Goal: Transaction & Acquisition: Book appointment/travel/reservation

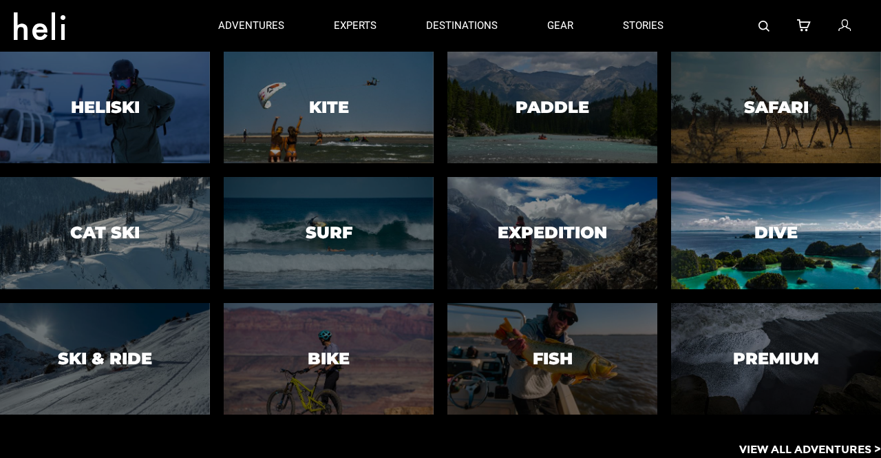
click at [775, 229] on h3 "Dive" at bounding box center [776, 233] width 43 height 18
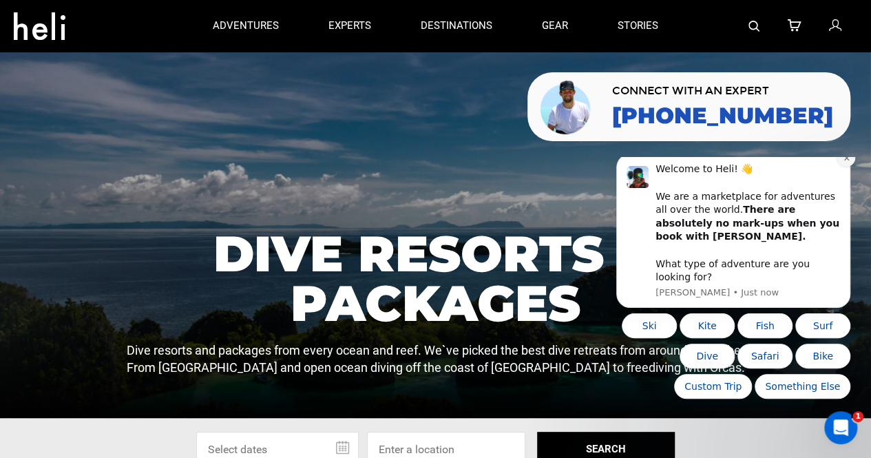
click at [843, 162] on icon "Dismiss notification" at bounding box center [847, 158] width 8 height 8
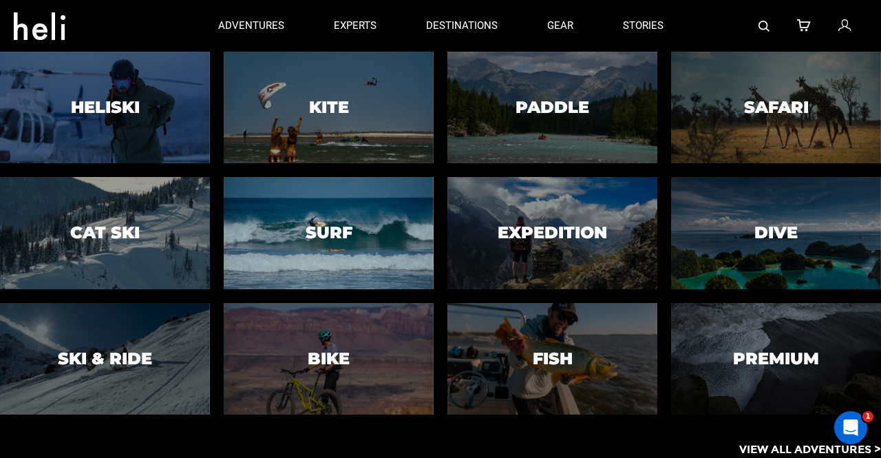
click at [321, 236] on h3 "Surf" at bounding box center [329, 233] width 47 height 18
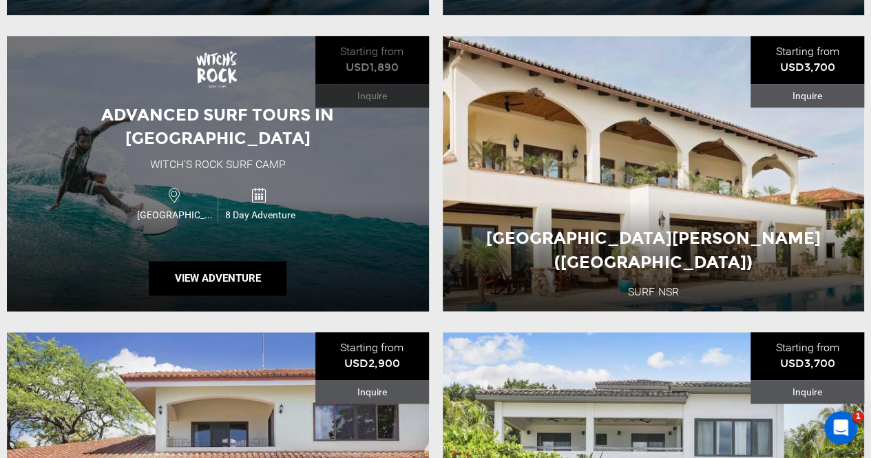
scroll to position [781, 0]
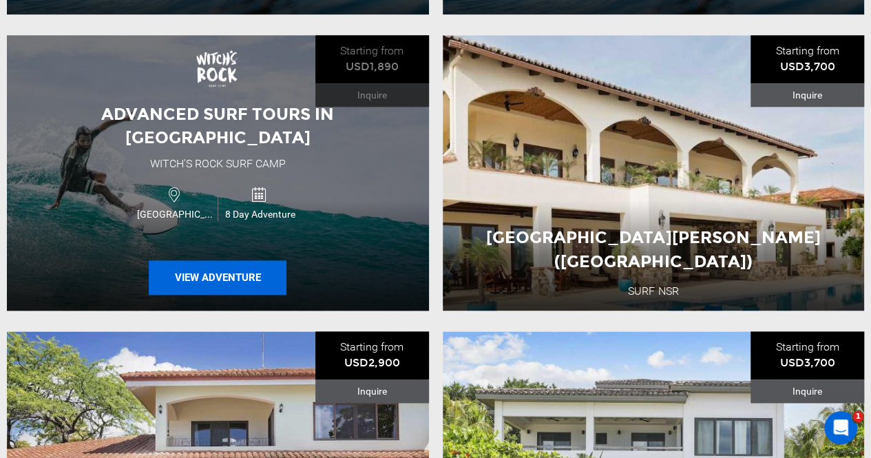
click at [238, 264] on button "View Adventure" at bounding box center [218, 277] width 138 height 34
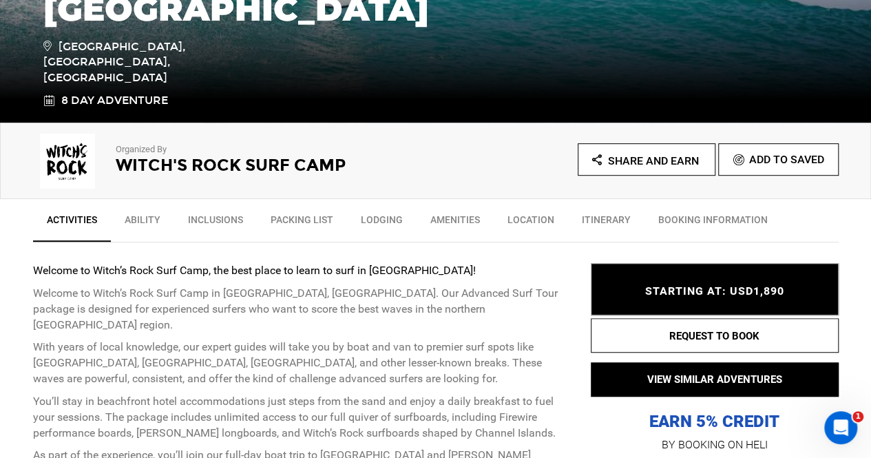
scroll to position [454, 0]
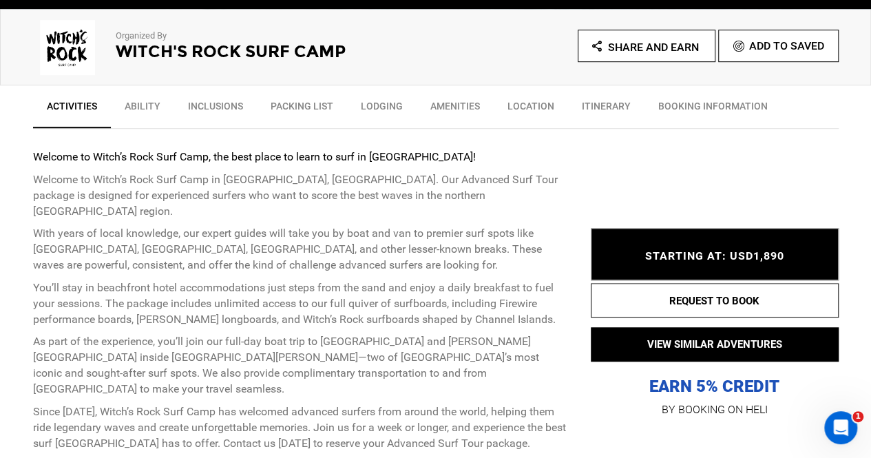
click at [158, 108] on link "Ability" at bounding box center [142, 109] width 63 height 34
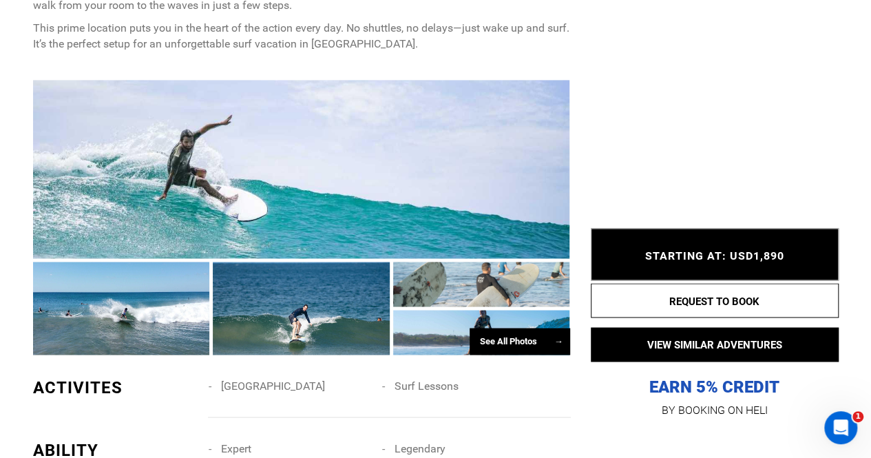
scroll to position [1040, 0]
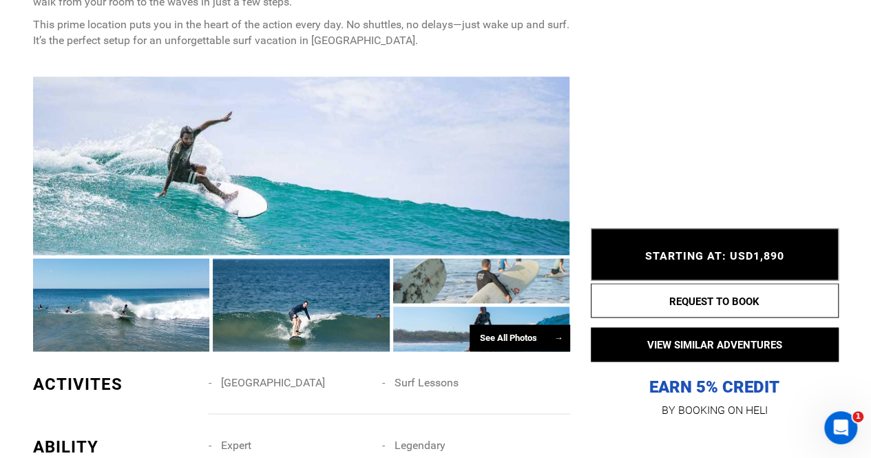
click at [512, 324] on div "See All Photos →" at bounding box center [520, 337] width 101 height 27
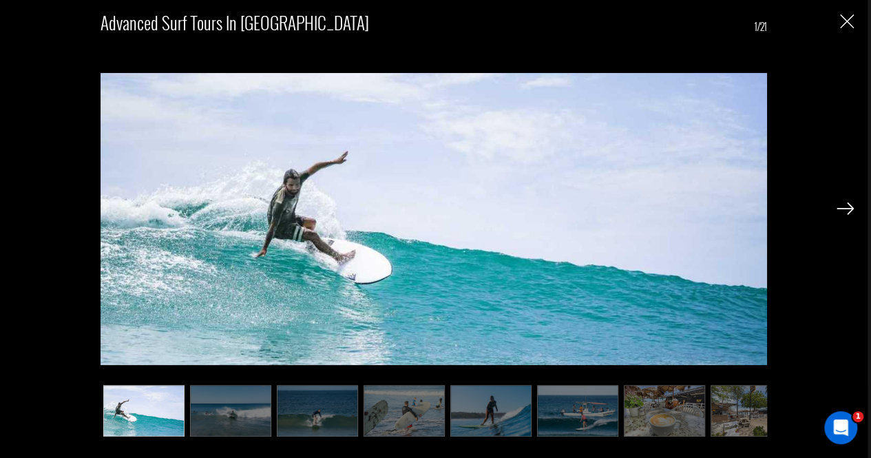
click at [850, 204] on img at bounding box center [845, 208] width 17 height 12
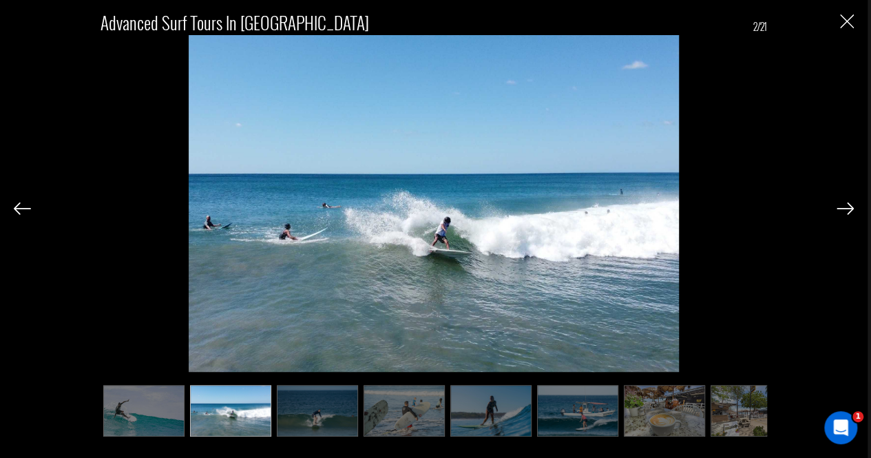
click at [850, 204] on img at bounding box center [845, 208] width 17 height 12
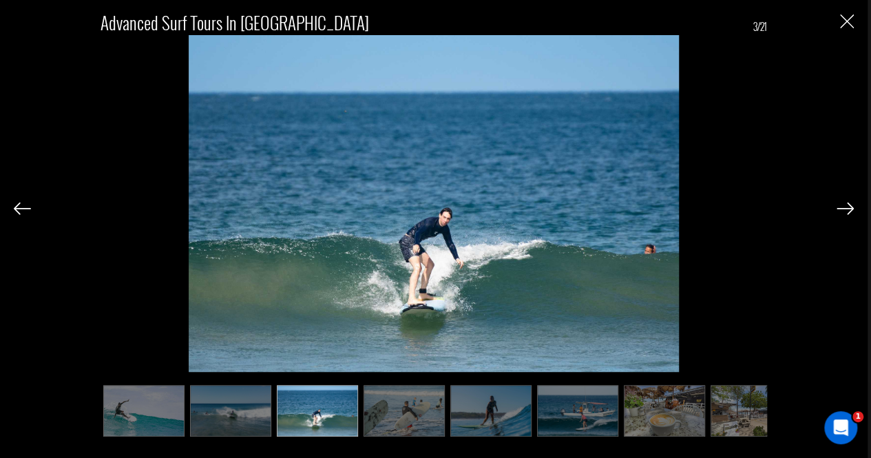
click at [850, 204] on img at bounding box center [845, 208] width 17 height 12
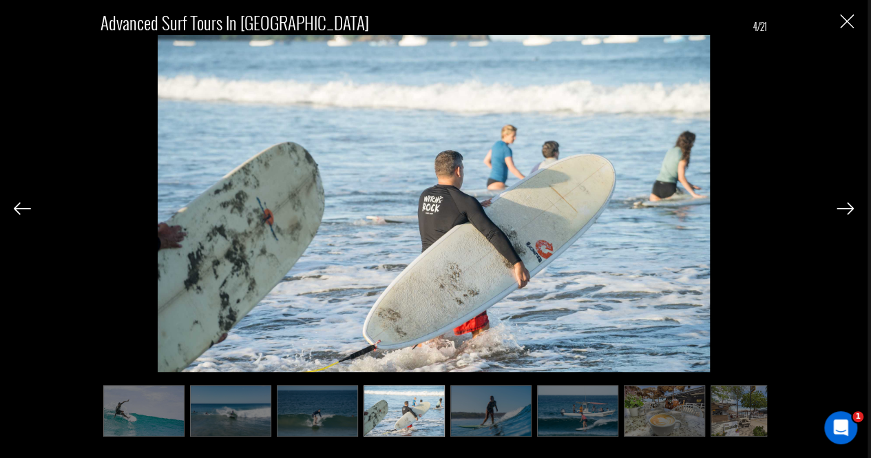
click at [850, 204] on img at bounding box center [845, 208] width 17 height 12
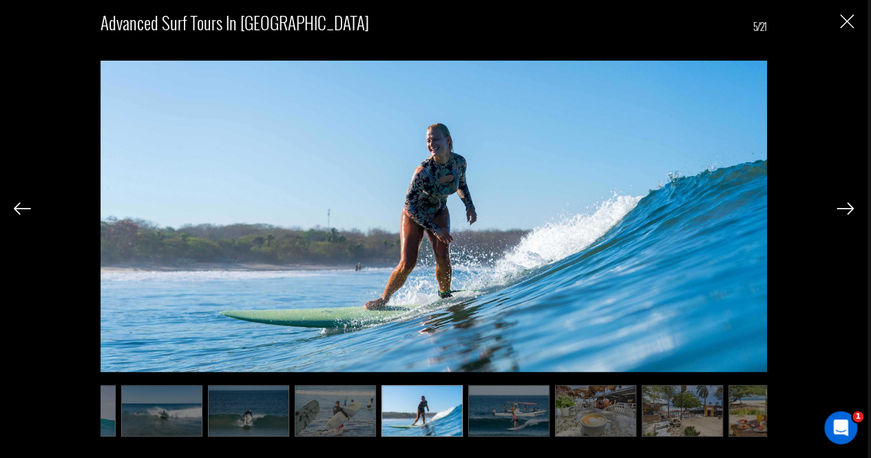
click at [850, 204] on img at bounding box center [845, 208] width 17 height 12
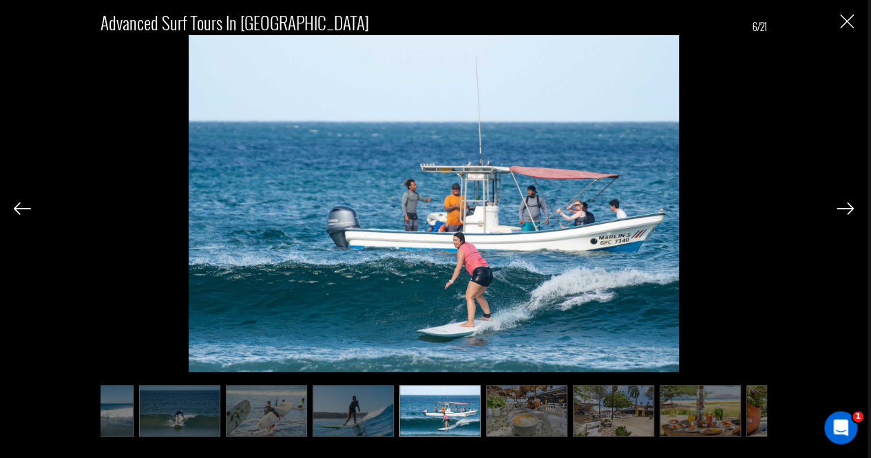
click at [850, 204] on img at bounding box center [845, 208] width 17 height 12
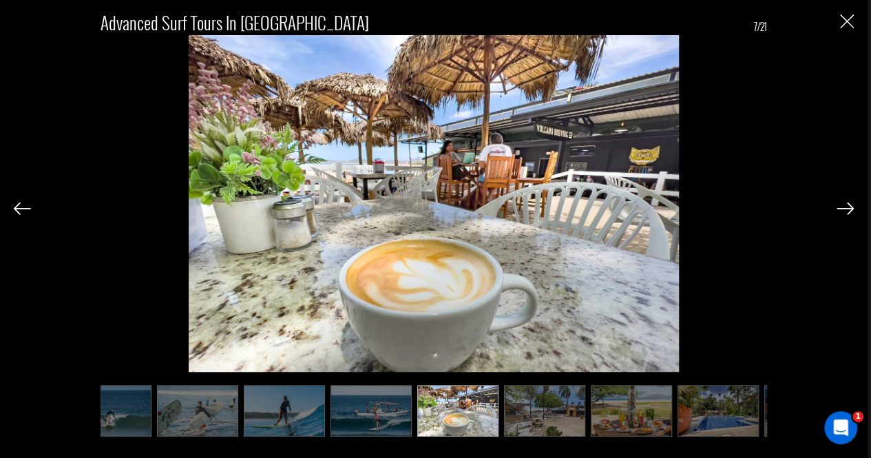
click at [850, 204] on img at bounding box center [845, 208] width 17 height 12
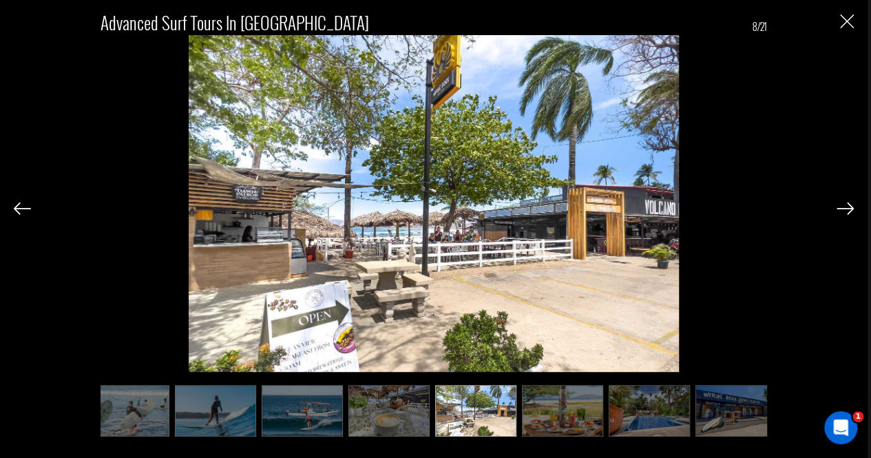
click at [850, 204] on img at bounding box center [845, 208] width 17 height 12
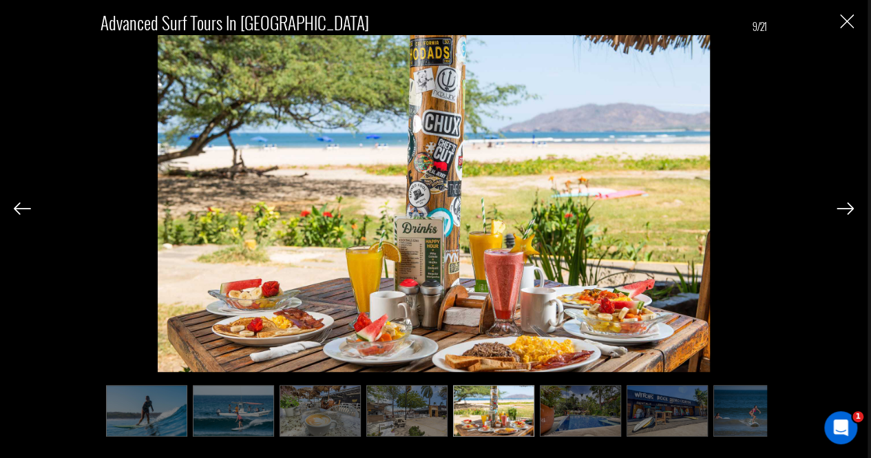
click at [850, 204] on img at bounding box center [845, 208] width 17 height 12
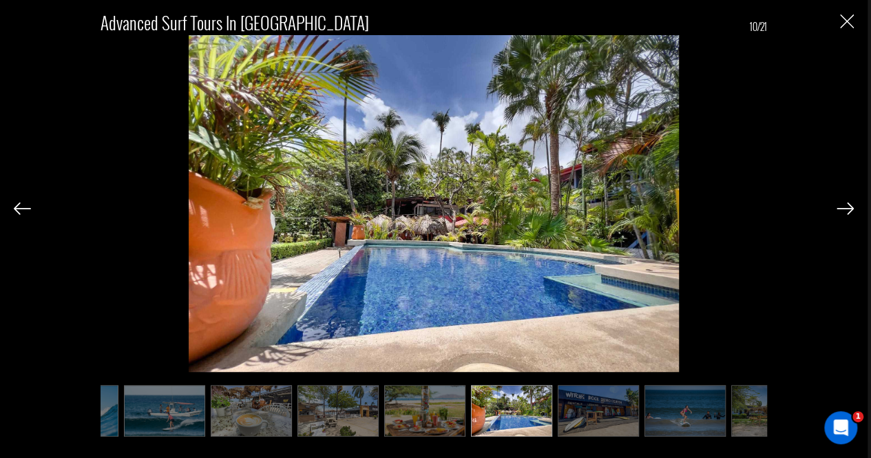
click at [850, 204] on img at bounding box center [845, 208] width 17 height 12
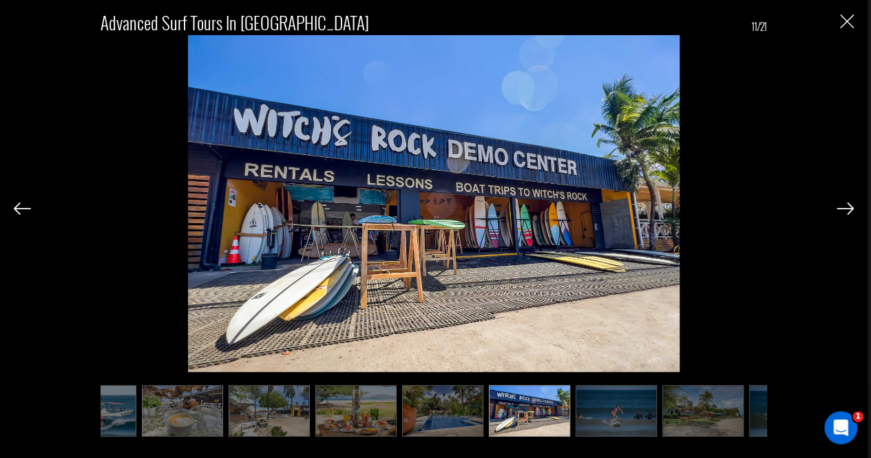
click at [850, 204] on img at bounding box center [845, 208] width 17 height 12
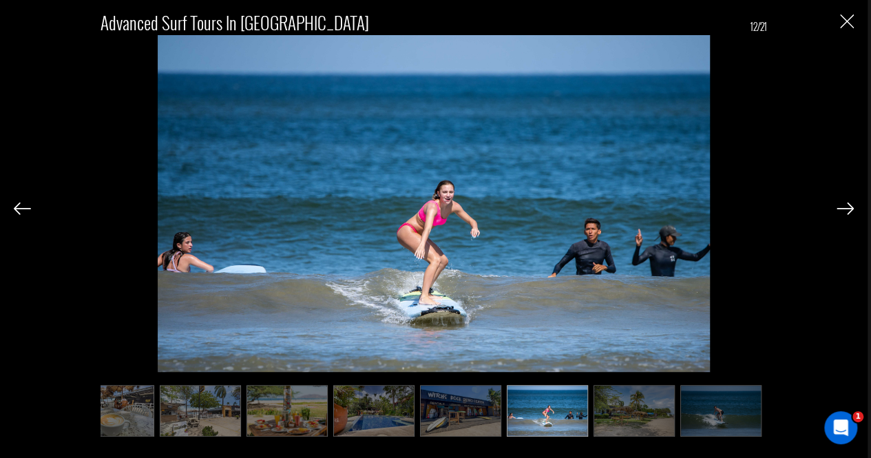
click at [850, 204] on img at bounding box center [845, 208] width 17 height 12
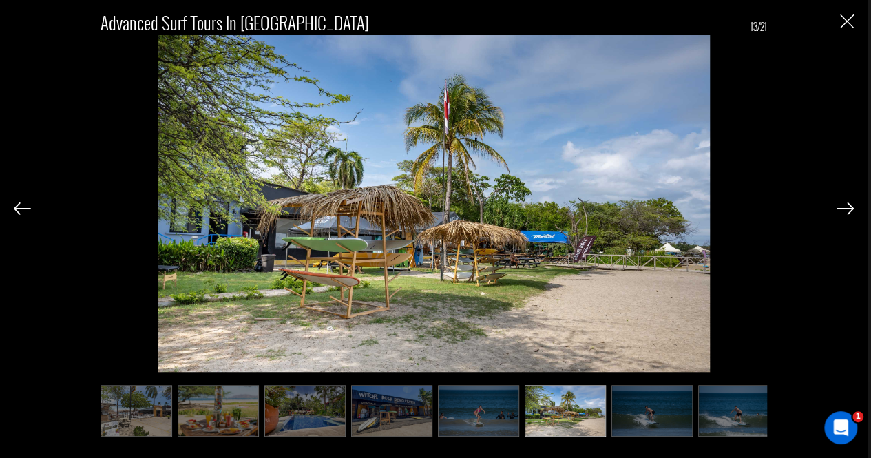
click at [850, 204] on img at bounding box center [845, 208] width 17 height 12
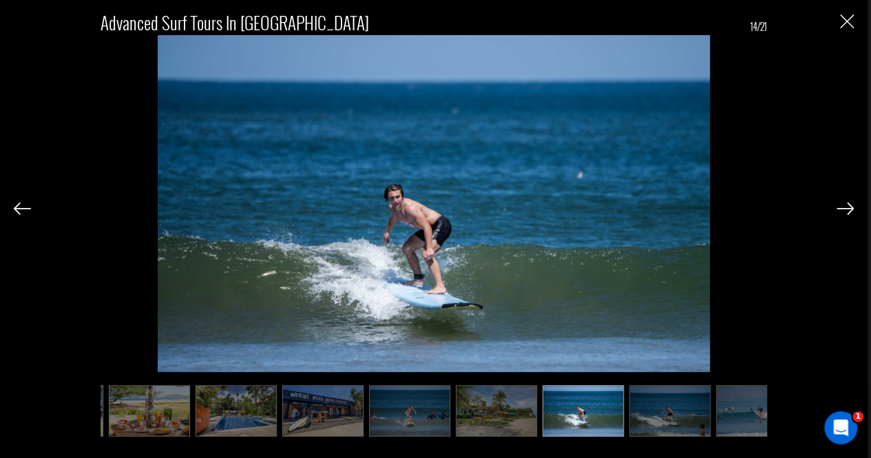
click at [850, 204] on img at bounding box center [845, 208] width 17 height 12
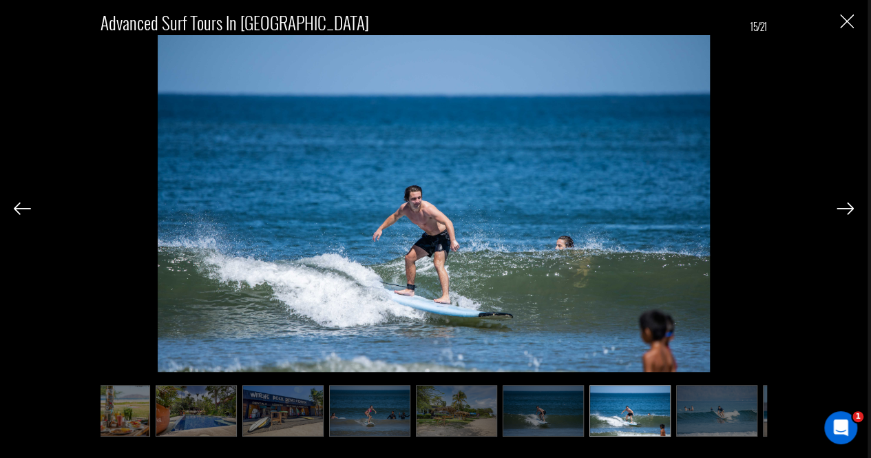
click at [850, 204] on img at bounding box center [845, 208] width 17 height 12
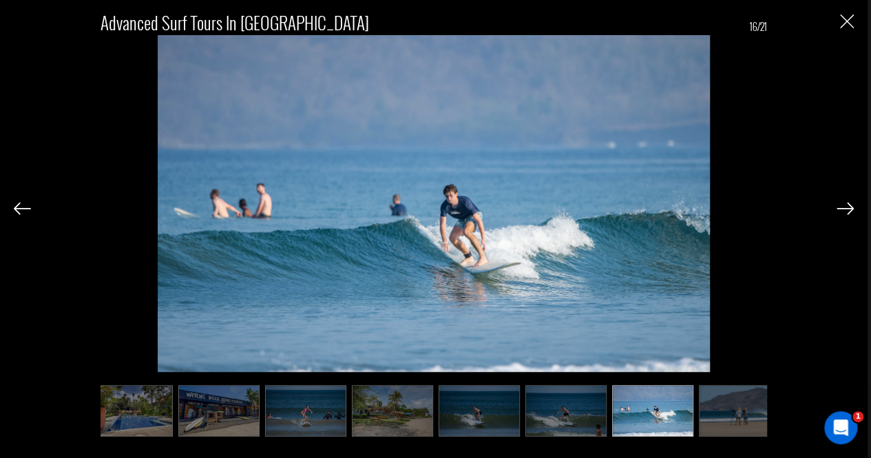
click at [850, 204] on img at bounding box center [845, 208] width 17 height 12
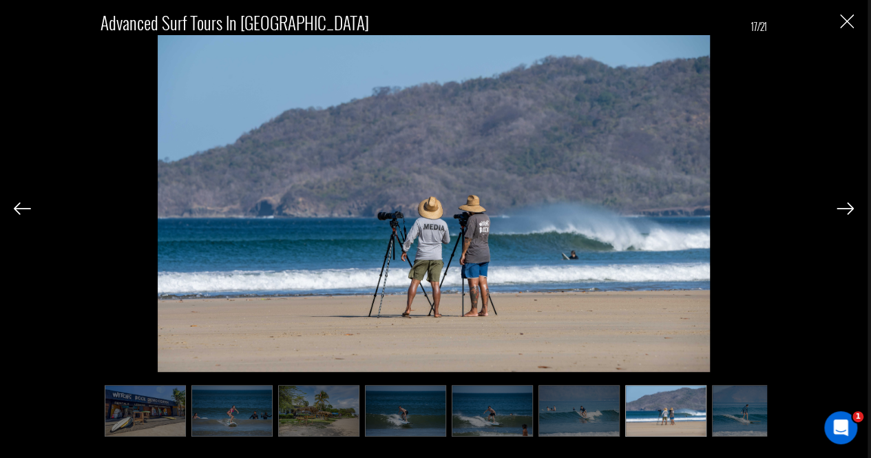
scroll to position [0, 866]
click at [845, 19] on img "Close" at bounding box center [847, 21] width 14 height 14
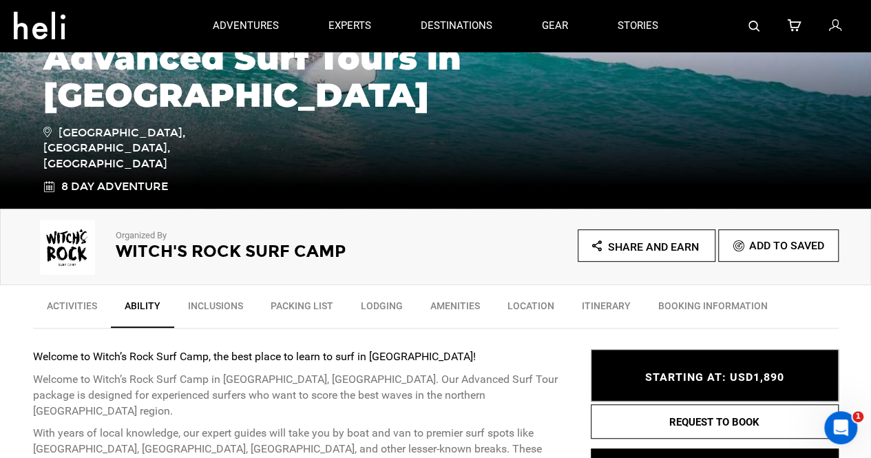
scroll to position [0, 0]
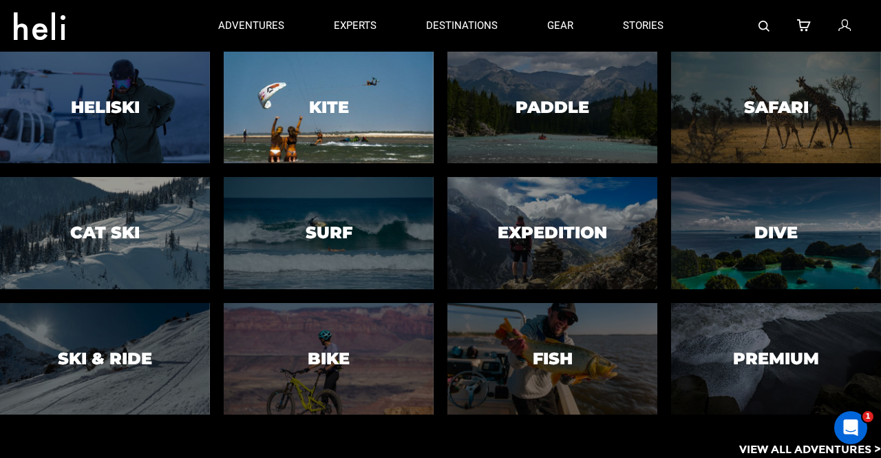
click at [315, 107] on h3 "Kite" at bounding box center [329, 107] width 40 height 18
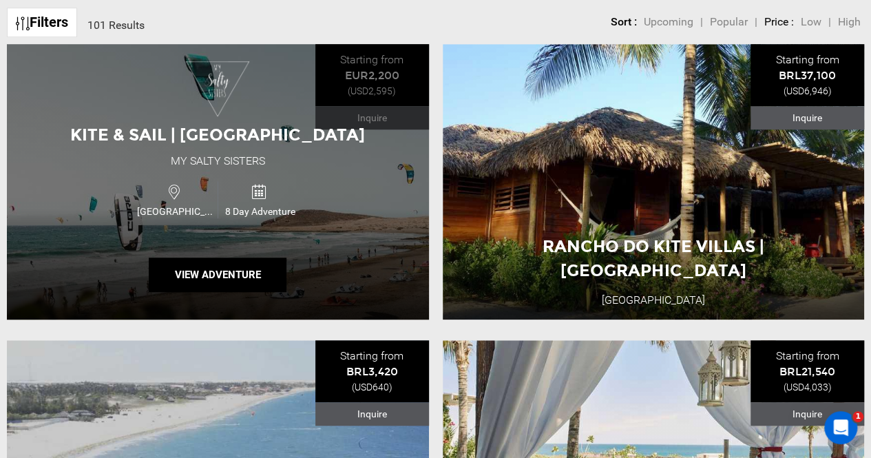
scroll to position [479, 0]
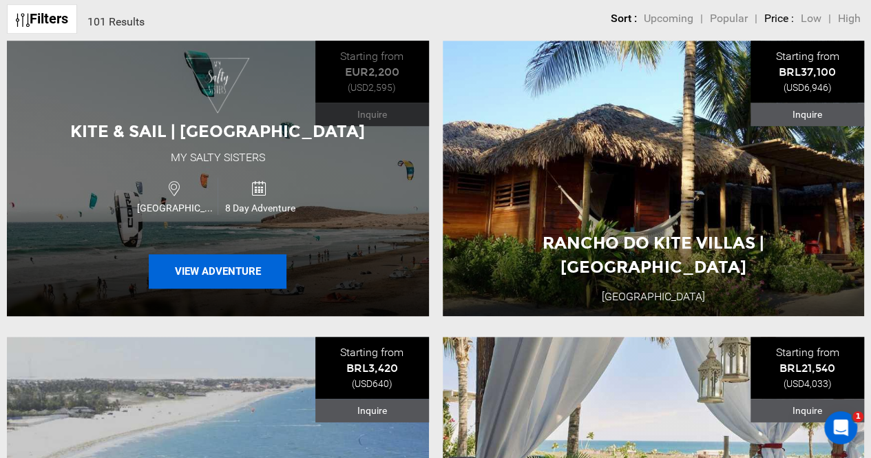
click at [242, 269] on button "View Adventure" at bounding box center [218, 271] width 138 height 34
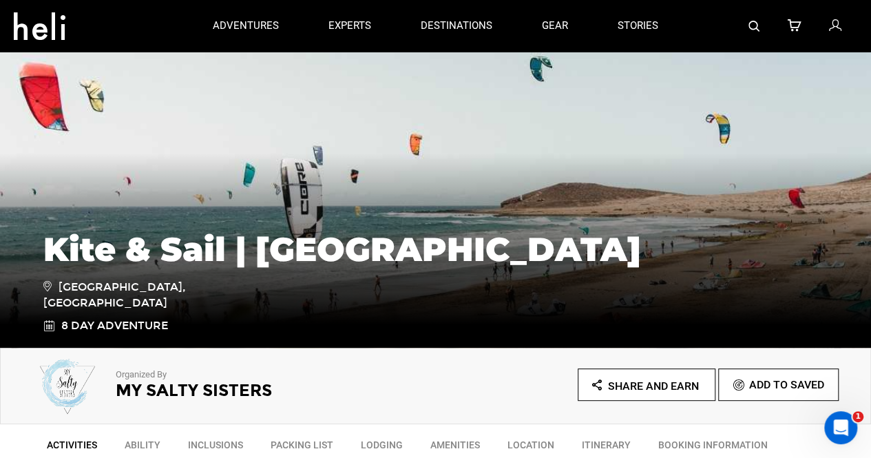
scroll to position [83, 0]
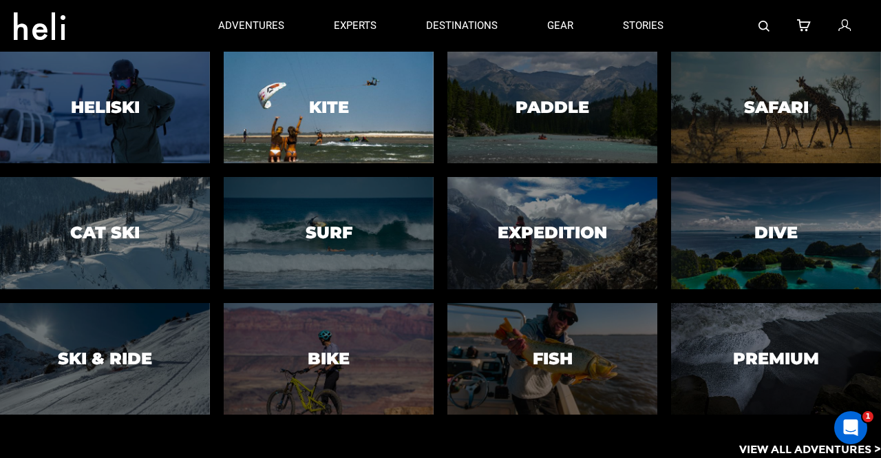
click at [310, 122] on div at bounding box center [329, 107] width 214 height 114
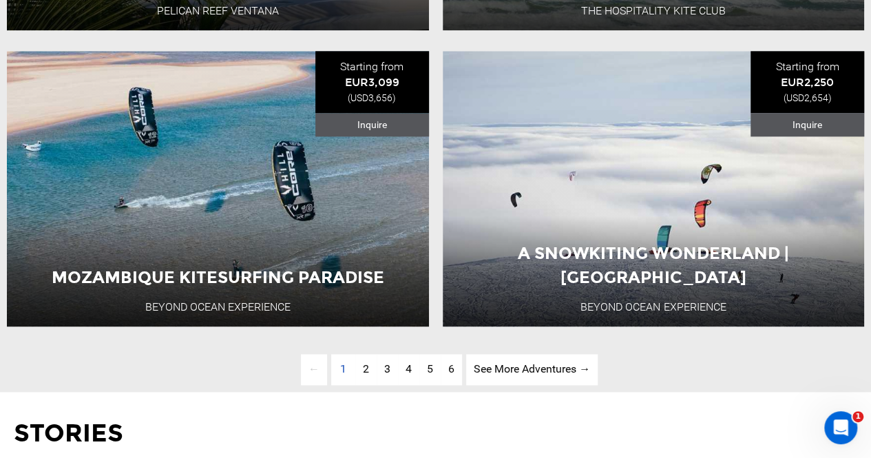
scroll to position [3441, 0]
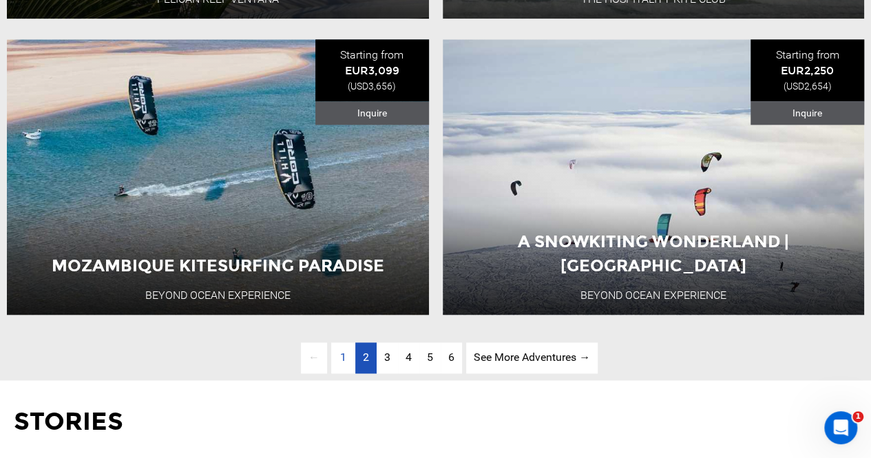
click at [369, 361] on link "page 2" at bounding box center [365, 357] width 21 height 31
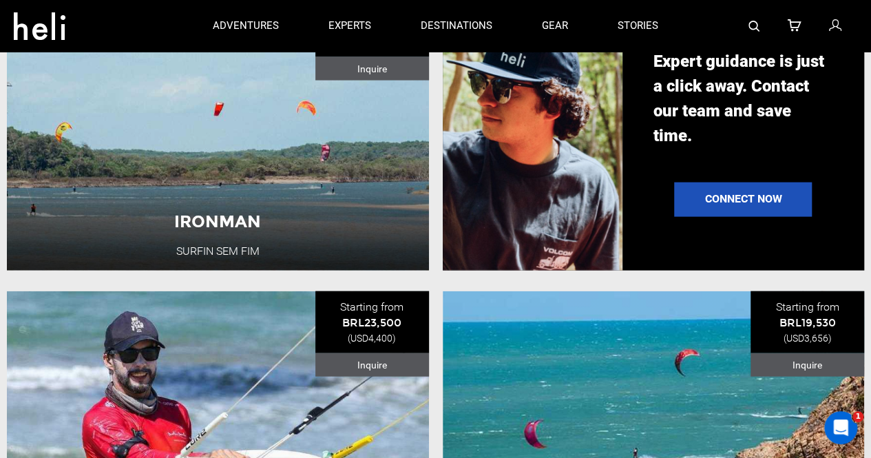
scroll to position [1053, 0]
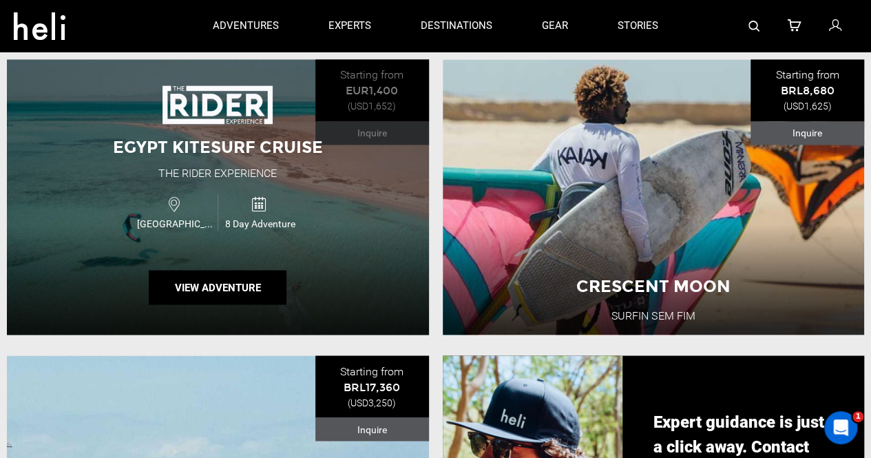
click at [266, 227] on span "8 Day Adventure" at bounding box center [259, 224] width 83 height 14
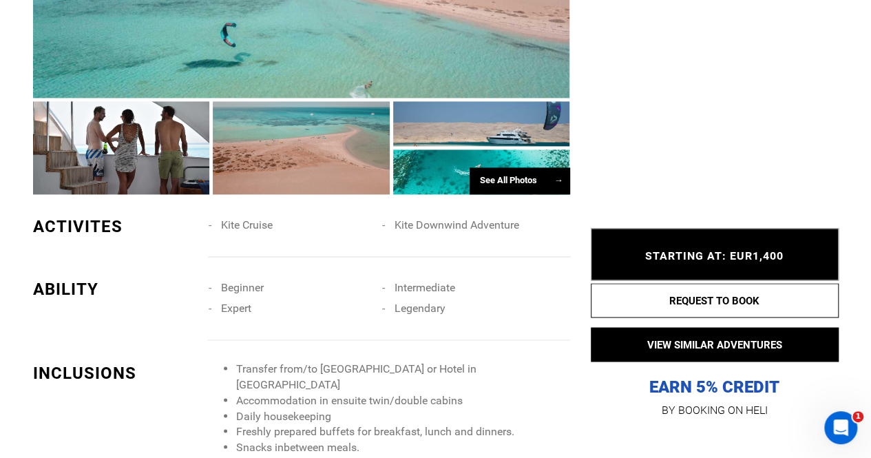
scroll to position [960, 0]
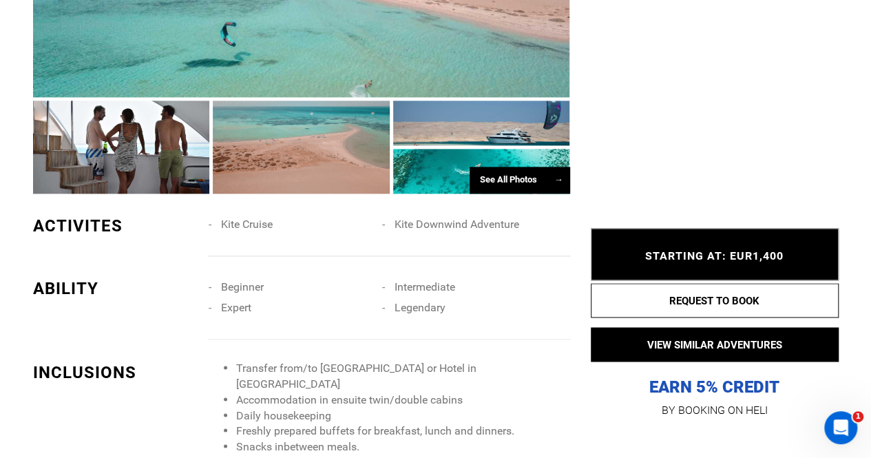
click at [508, 179] on div "See All Photos →" at bounding box center [520, 180] width 101 height 27
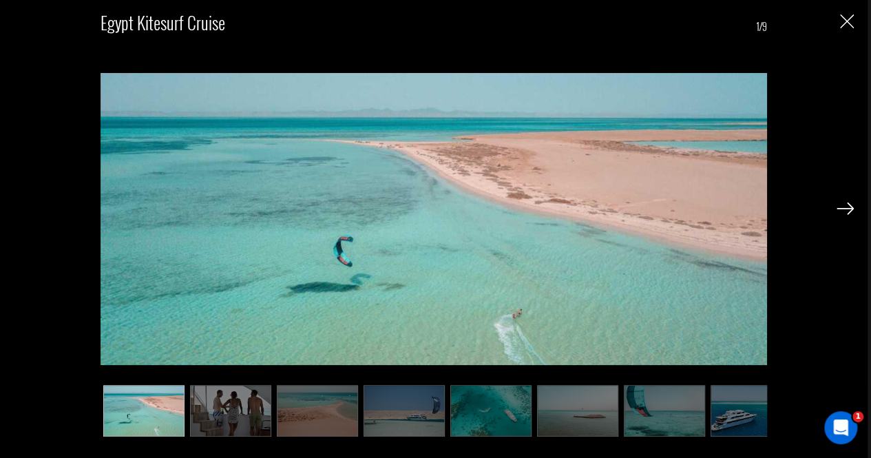
click at [843, 201] on div at bounding box center [845, 207] width 17 height 23
click at [847, 209] on img at bounding box center [845, 208] width 17 height 12
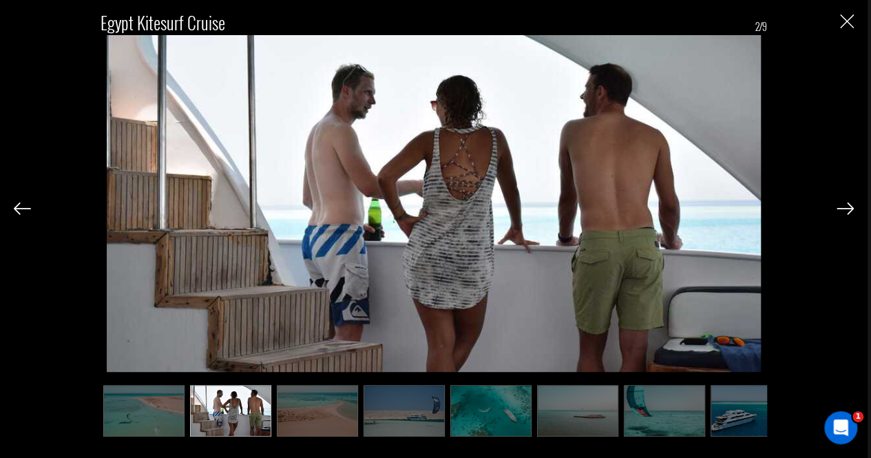
click at [847, 209] on img at bounding box center [845, 208] width 17 height 12
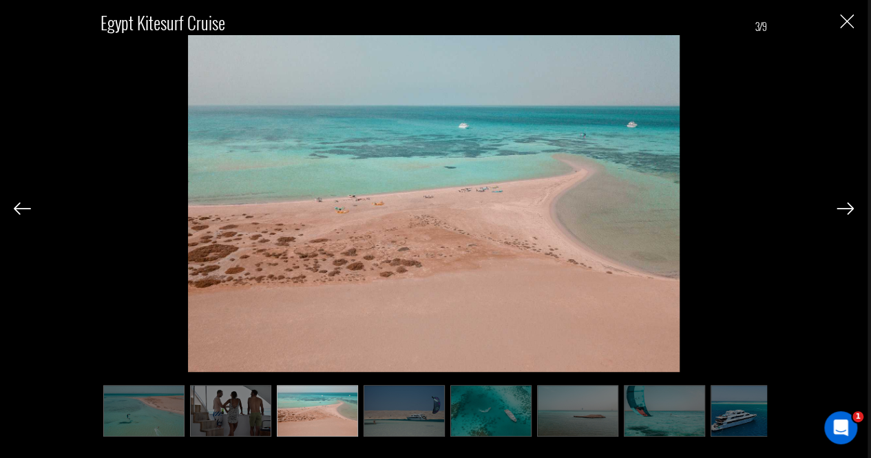
click at [847, 209] on img at bounding box center [845, 208] width 17 height 12
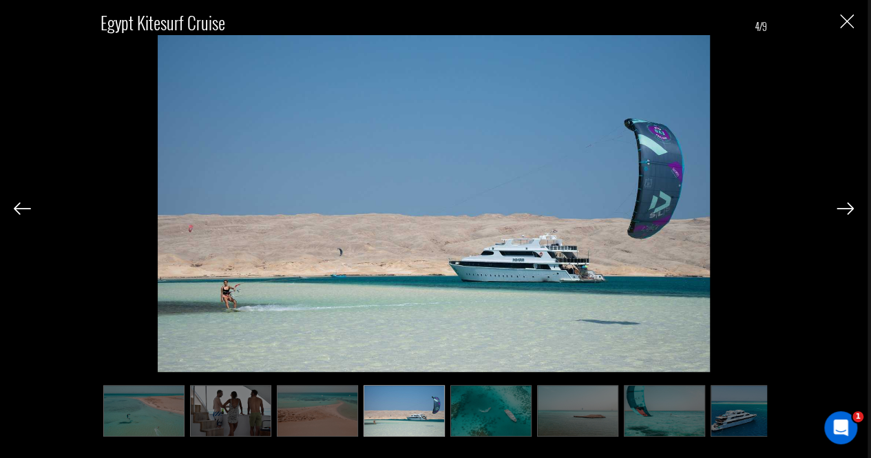
click at [847, 209] on img at bounding box center [845, 208] width 17 height 12
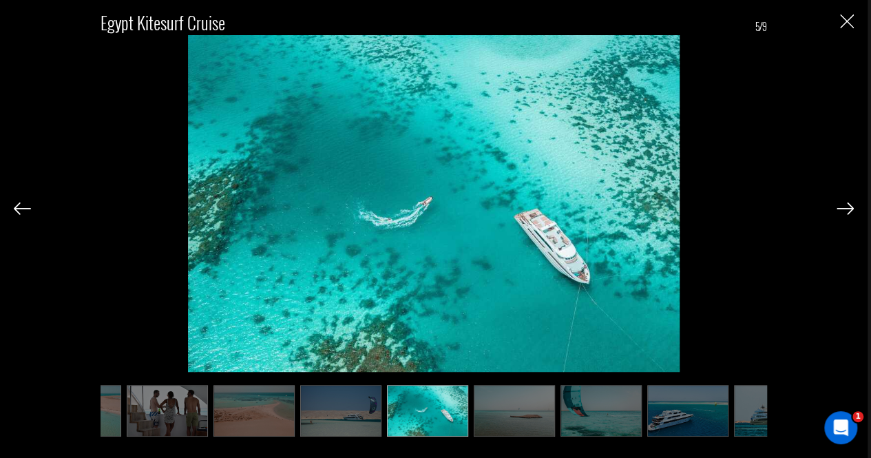
click at [847, 209] on img at bounding box center [845, 208] width 17 height 12
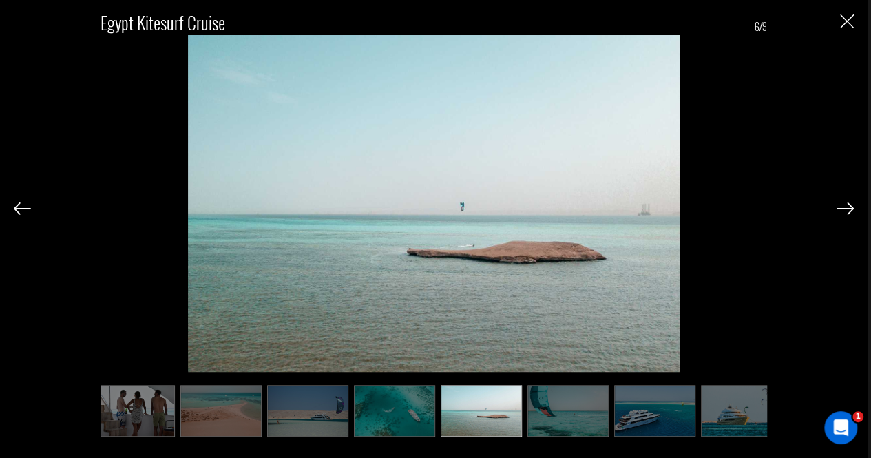
scroll to position [0, 114]
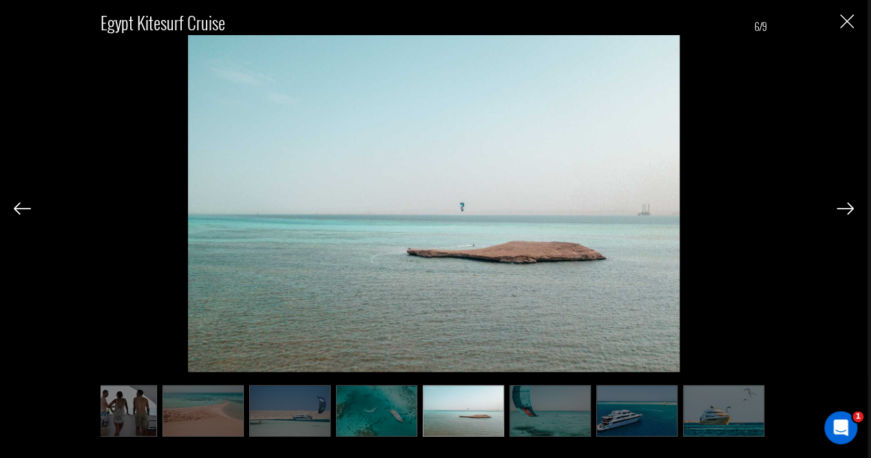
click at [847, 208] on img at bounding box center [845, 208] width 17 height 12
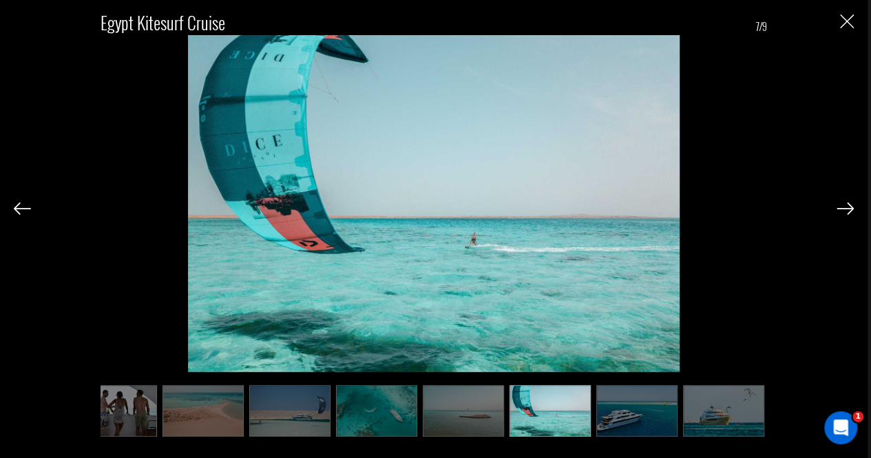
click at [847, 208] on img at bounding box center [845, 208] width 17 height 12
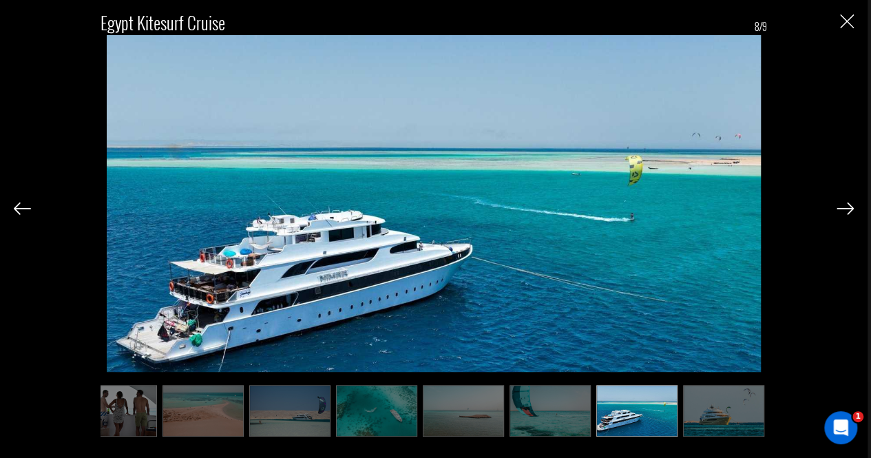
click at [847, 208] on img at bounding box center [845, 208] width 17 height 12
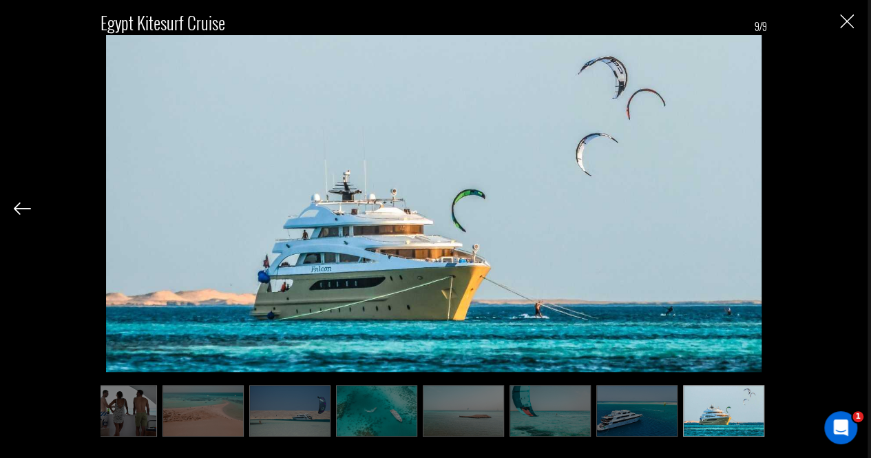
click at [847, 208] on div "Egypt Kitesurf Cruise 9/9" at bounding box center [434, 217] width 840 height 435
click at [849, 28] on img "Close" at bounding box center [847, 21] width 14 height 14
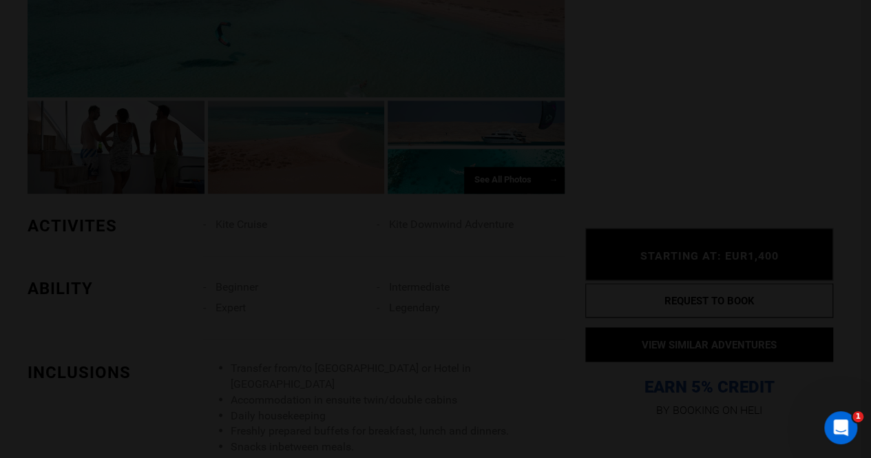
scroll to position [0, 0]
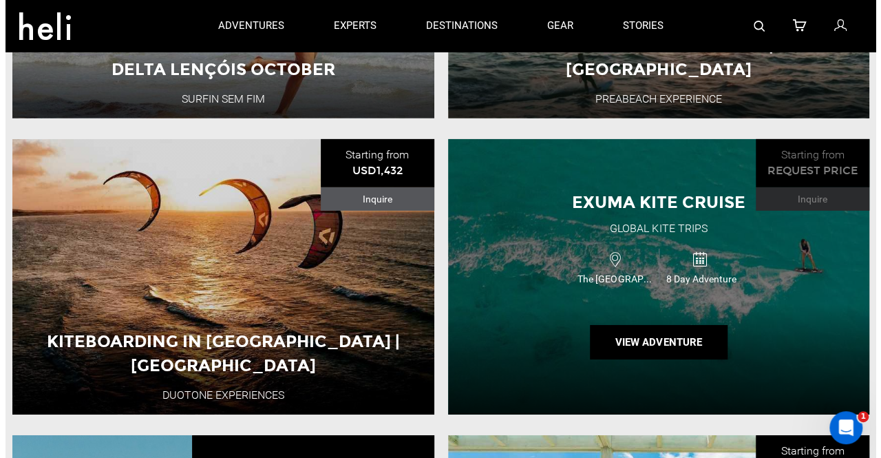
scroll to position [2146, 0]
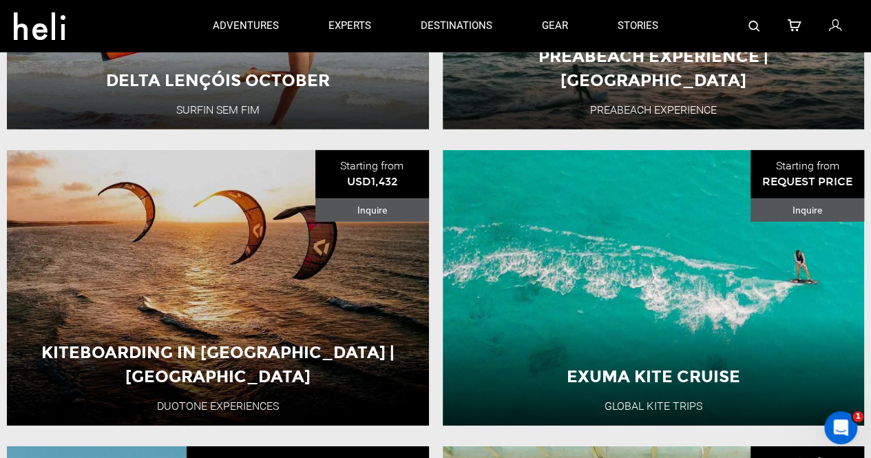
click at [750, 16] on link at bounding box center [753, 26] width 11 height 52
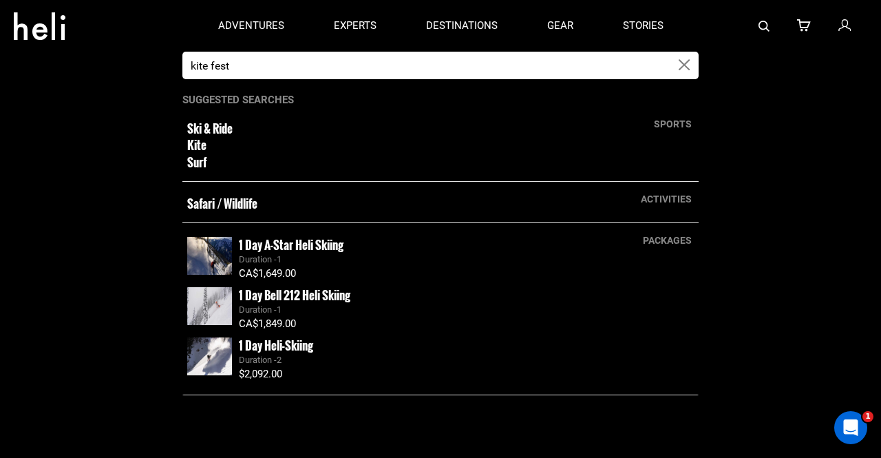
type input "kite fest"
